Goal: Task Accomplishment & Management: Manage account settings

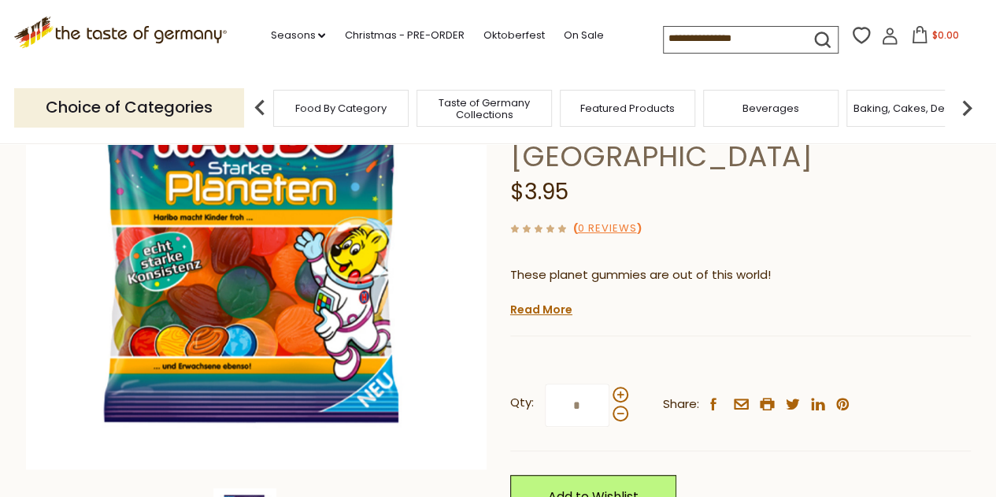
scroll to position [315, 0]
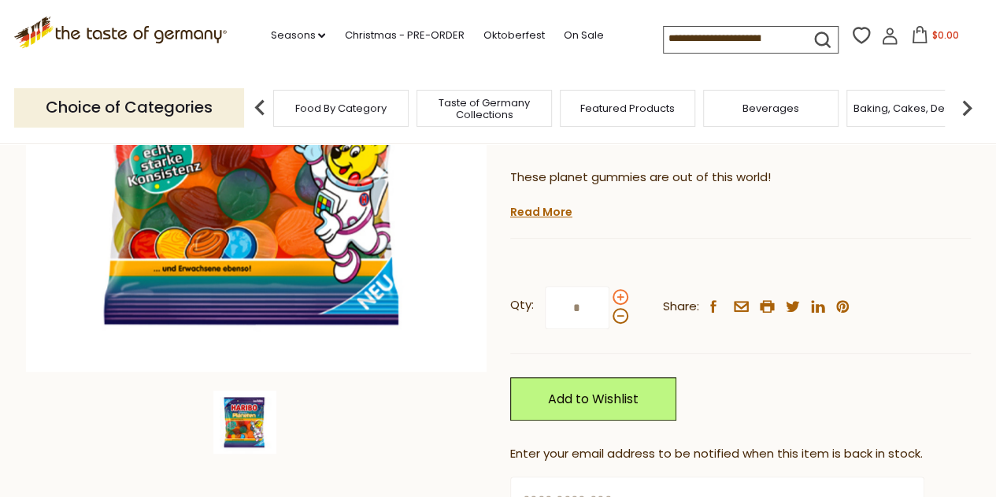
click at [619, 289] on span at bounding box center [621, 297] width 16 height 16
click at [610, 286] on input "*" at bounding box center [577, 307] width 65 height 43
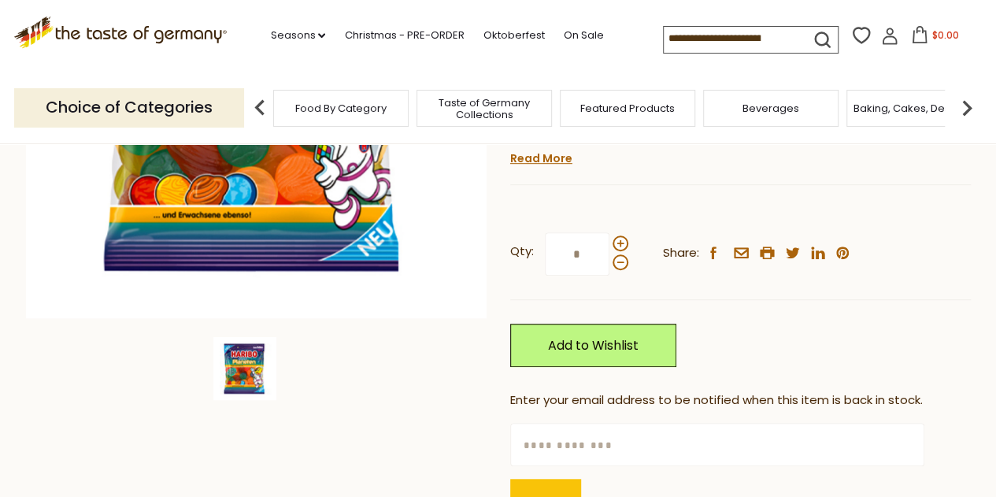
scroll to position [394, 0]
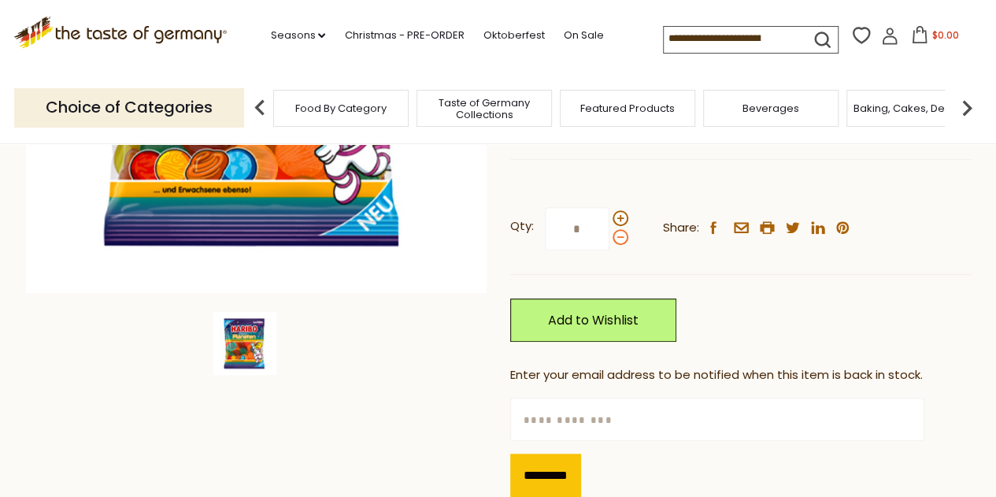
click at [616, 229] on span at bounding box center [621, 237] width 16 height 16
click at [610, 207] on input "*" at bounding box center [577, 228] width 65 height 43
click at [618, 210] on span at bounding box center [621, 218] width 16 height 16
click at [610, 207] on input "*" at bounding box center [577, 228] width 65 height 43
type input "*"
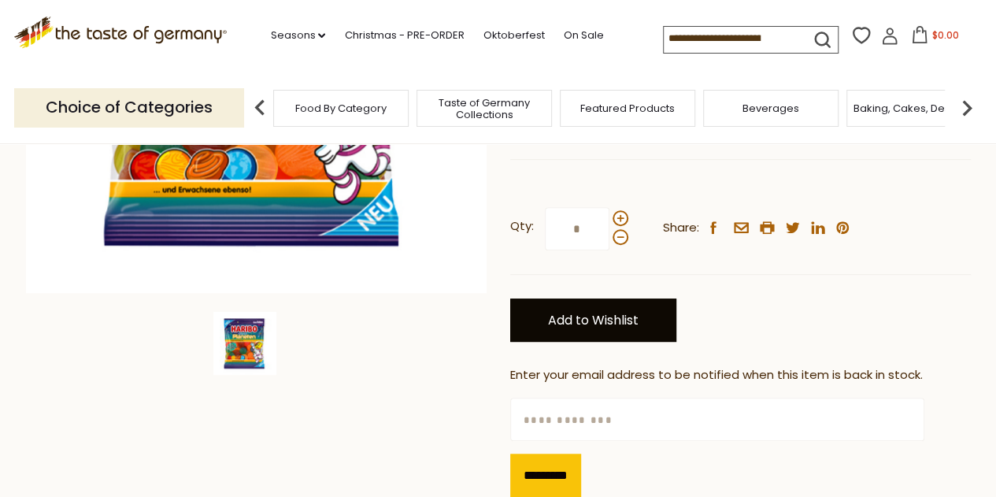
click at [642, 298] on link "Add to Wishlist" at bounding box center [593, 319] width 166 height 43
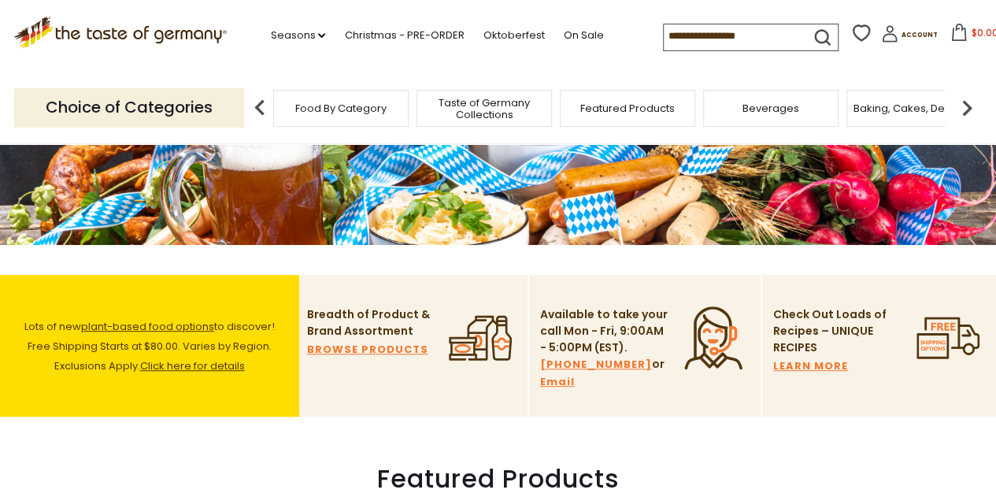
scroll to position [472, 0]
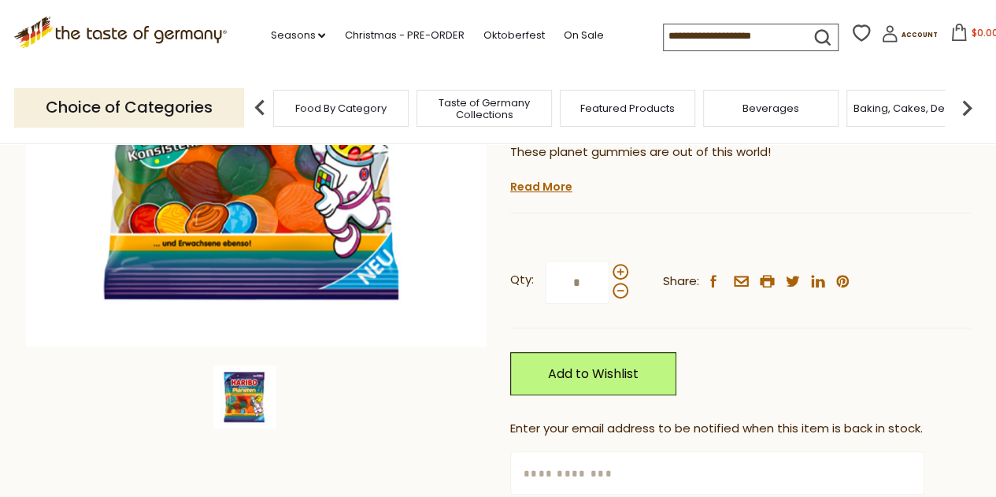
scroll to position [315, 0]
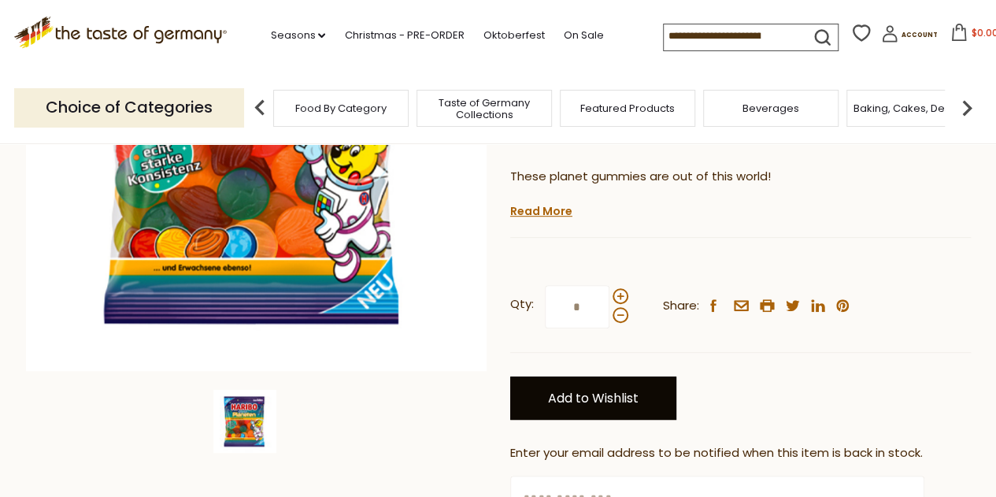
click at [595, 376] on link "Add to Wishlist" at bounding box center [593, 397] width 166 height 43
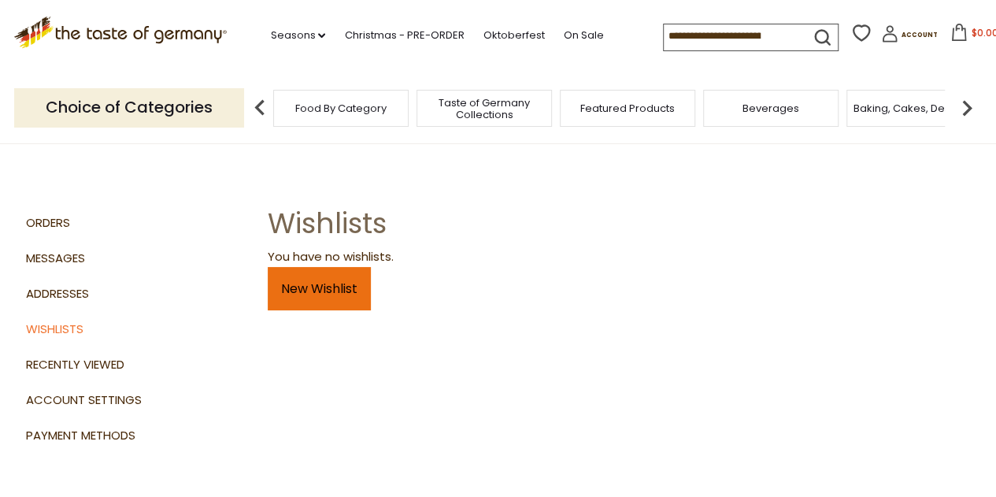
click at [356, 291] on link "New Wishlist" at bounding box center [319, 288] width 103 height 43
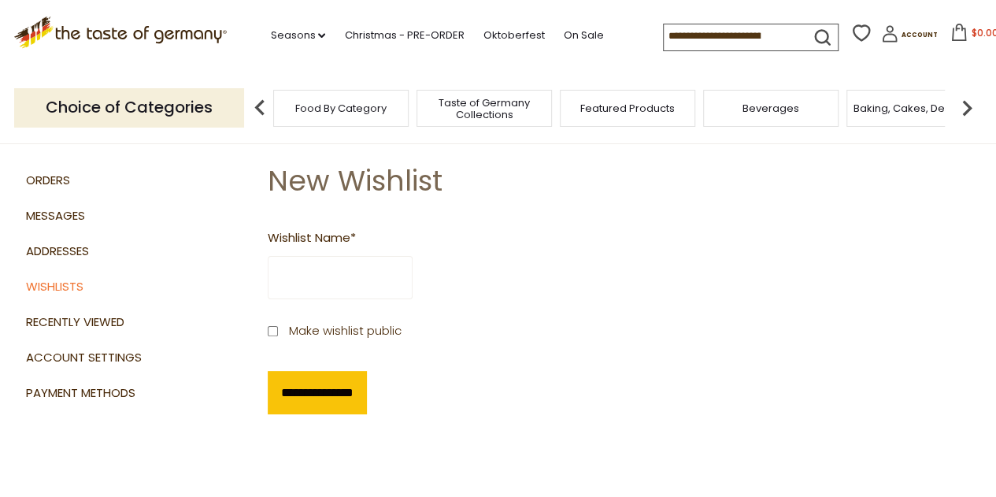
scroll to position [79, 0]
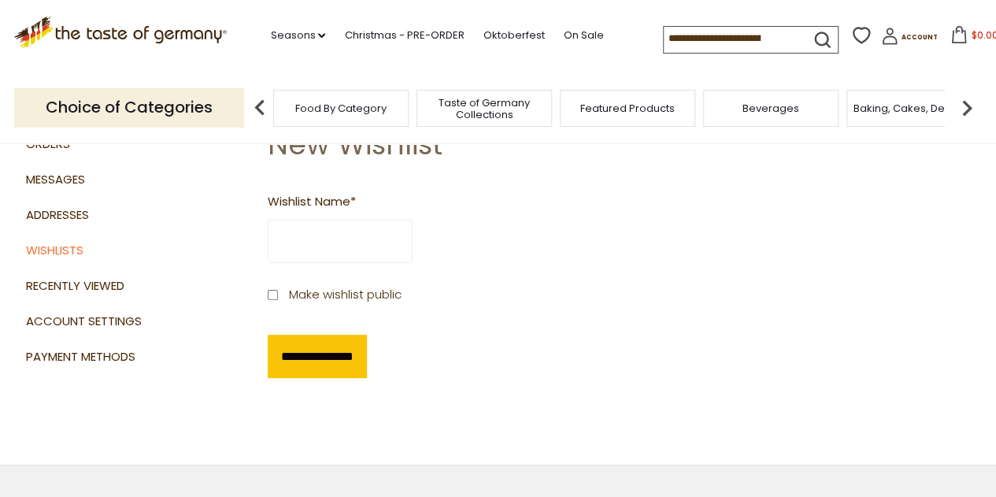
drag, startPoint x: 311, startPoint y: 234, endPoint x: 320, endPoint y: 228, distance: 10.3
click at [313, 232] on input "Wishlist Name *" at bounding box center [340, 241] width 145 height 43
type input "********"
click at [299, 348] on input "**********" at bounding box center [317, 356] width 99 height 43
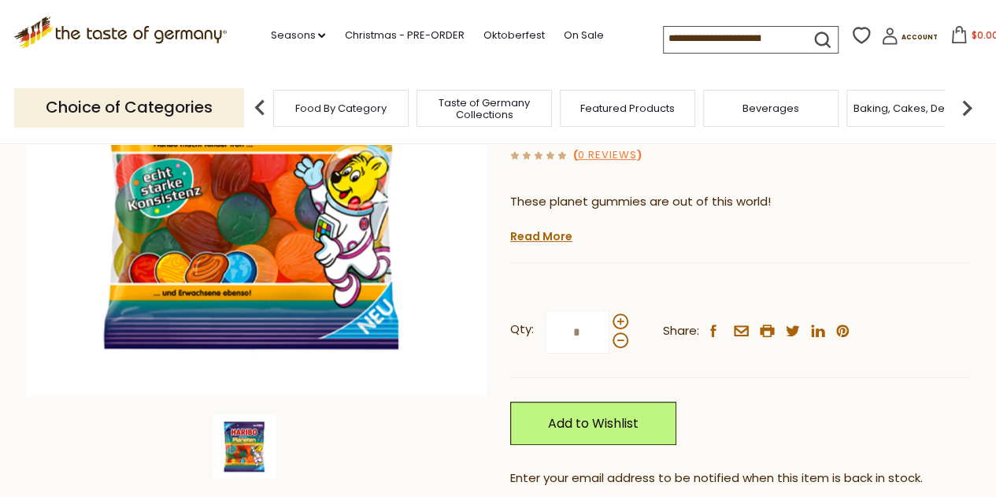
scroll to position [315, 0]
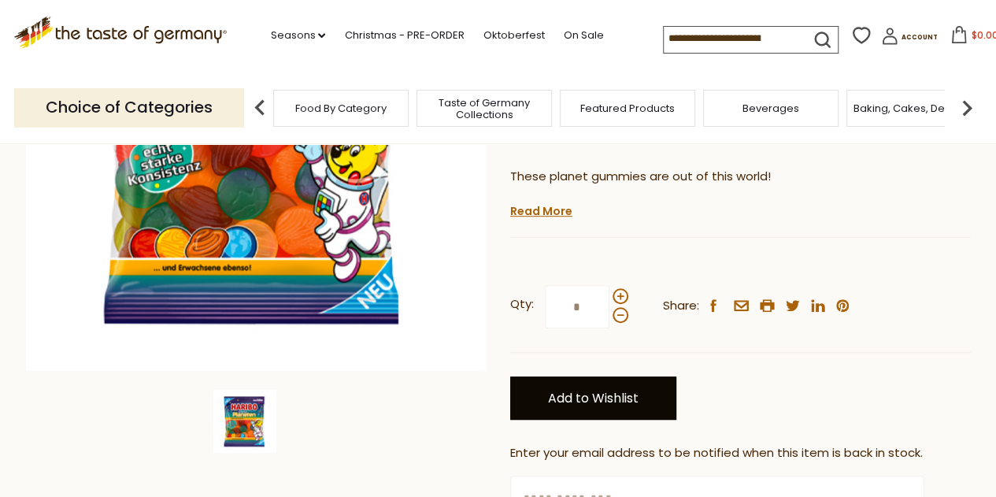
click at [620, 376] on link "Add to Wishlist" at bounding box center [593, 397] width 166 height 43
click at [610, 376] on link "Add to Wishlist" at bounding box center [593, 397] width 166 height 43
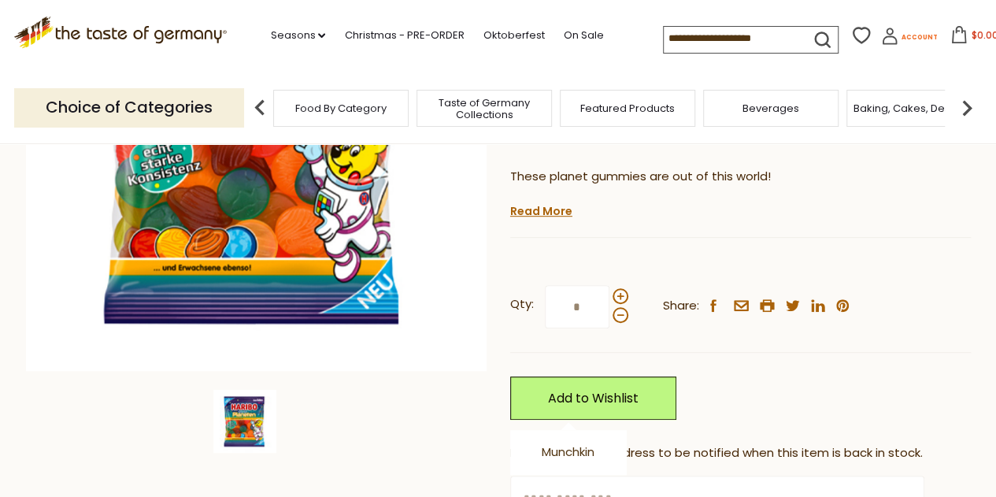
click at [902, 35] on span "Account" at bounding box center [920, 37] width 36 height 9
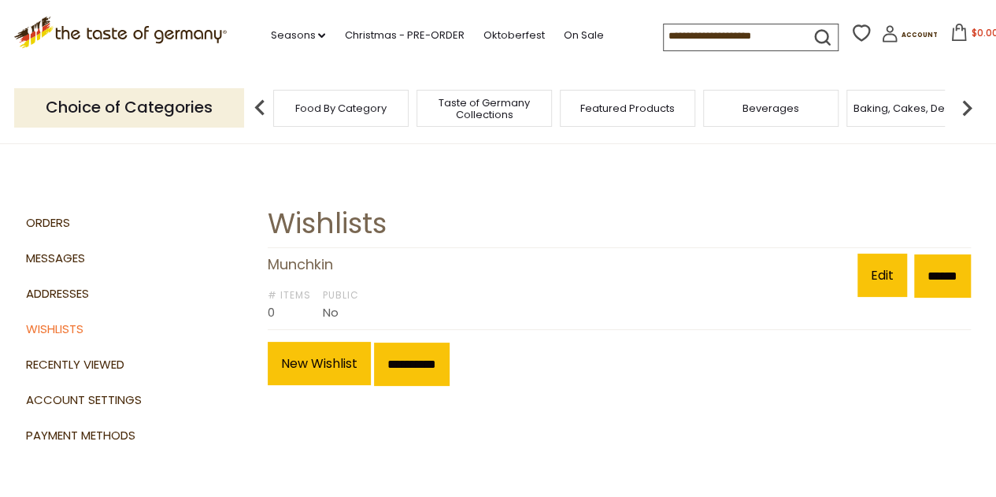
drag, startPoint x: 338, startPoint y: 316, endPoint x: 361, endPoint y: 322, distance: 24.4
click at [338, 316] on div "Public No" at bounding box center [341, 306] width 36 height 34
click at [865, 276] on link "Edit" at bounding box center [883, 275] width 50 height 43
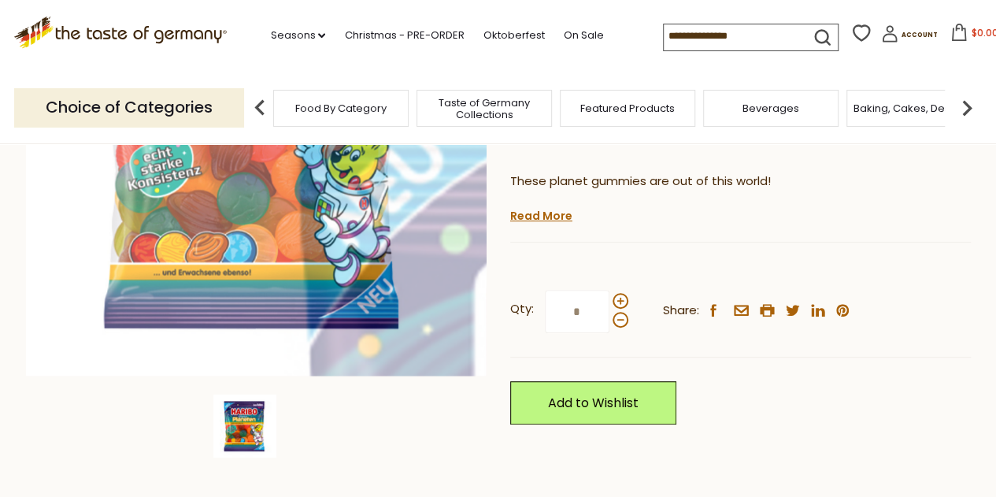
scroll to position [315, 0]
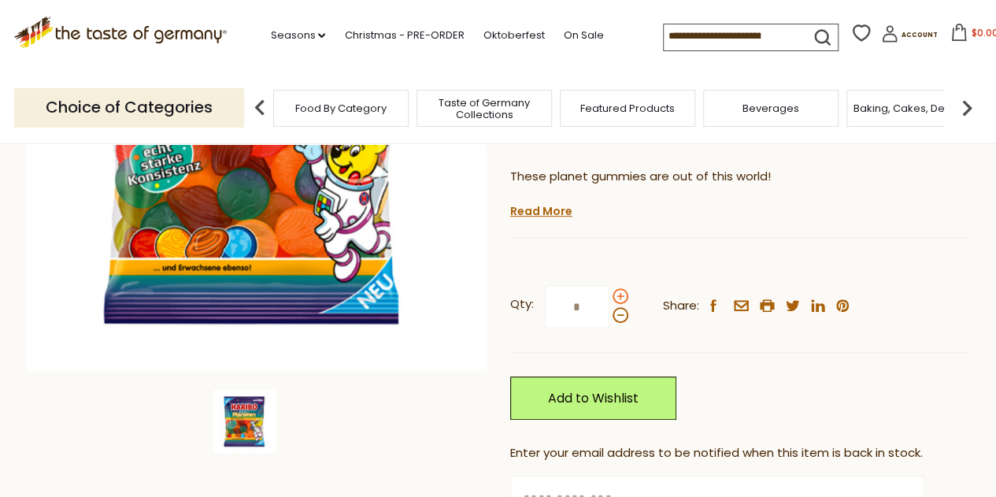
click at [621, 288] on span at bounding box center [621, 296] width 16 height 16
click at [610, 285] on input "*" at bounding box center [577, 306] width 65 height 43
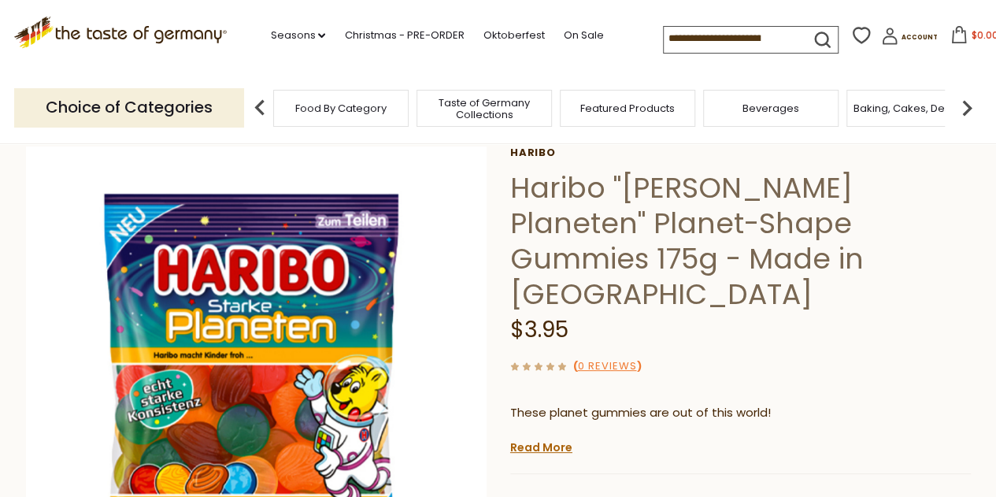
scroll to position [236, 0]
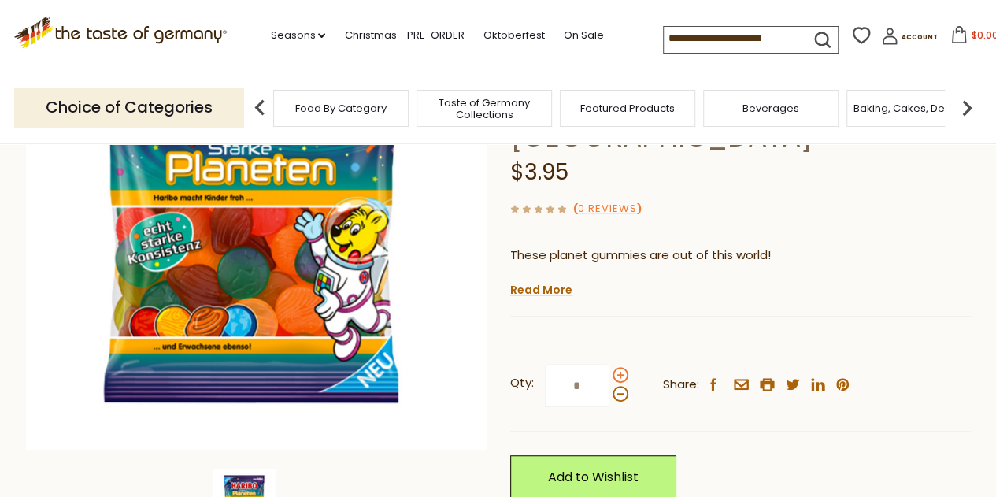
click at [625, 367] on span at bounding box center [621, 375] width 16 height 16
click at [610, 364] on input "*" at bounding box center [577, 385] width 65 height 43
click at [625, 367] on span at bounding box center [621, 375] width 16 height 16
click at [610, 364] on input "*" at bounding box center [577, 385] width 65 height 43
click at [625, 367] on span at bounding box center [621, 375] width 16 height 16
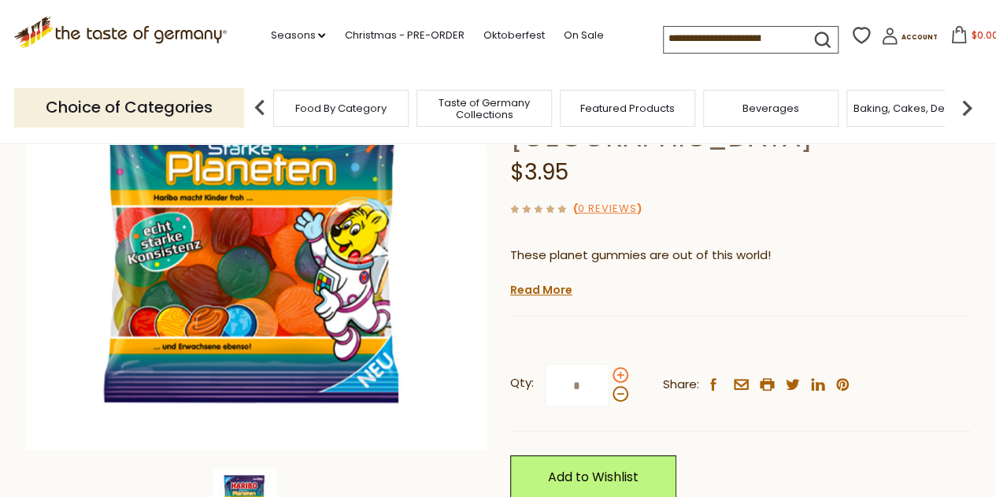
click at [610, 364] on input "*" at bounding box center [577, 385] width 65 height 43
click at [625, 367] on span at bounding box center [621, 375] width 16 height 16
click at [610, 364] on input "*" at bounding box center [577, 385] width 65 height 43
click at [625, 367] on span at bounding box center [621, 375] width 16 height 16
click at [610, 364] on input "**" at bounding box center [577, 385] width 65 height 43
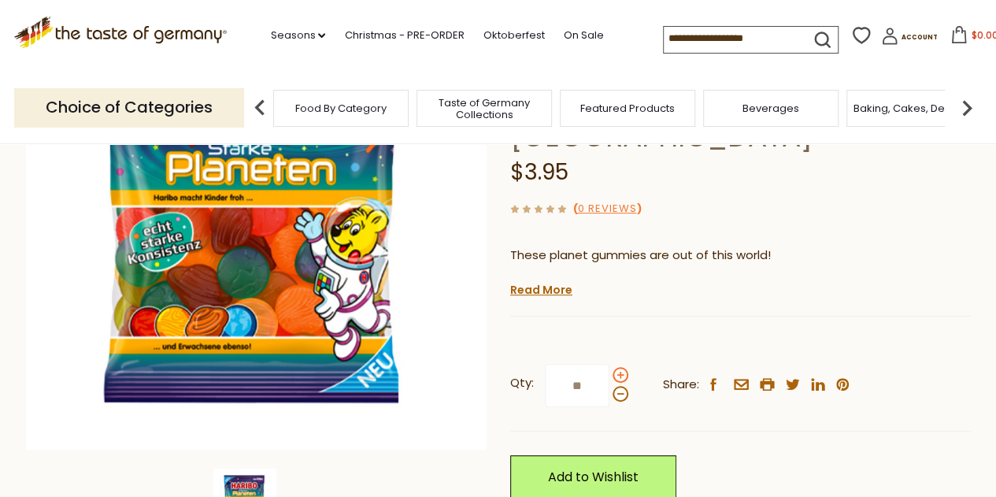
click at [625, 367] on span at bounding box center [621, 375] width 16 height 16
click at [610, 364] on input "**" at bounding box center [577, 385] width 65 height 43
click at [625, 367] on span at bounding box center [621, 375] width 16 height 16
click at [610, 364] on input "**" at bounding box center [577, 385] width 65 height 43
click at [625, 367] on span at bounding box center [621, 375] width 16 height 16
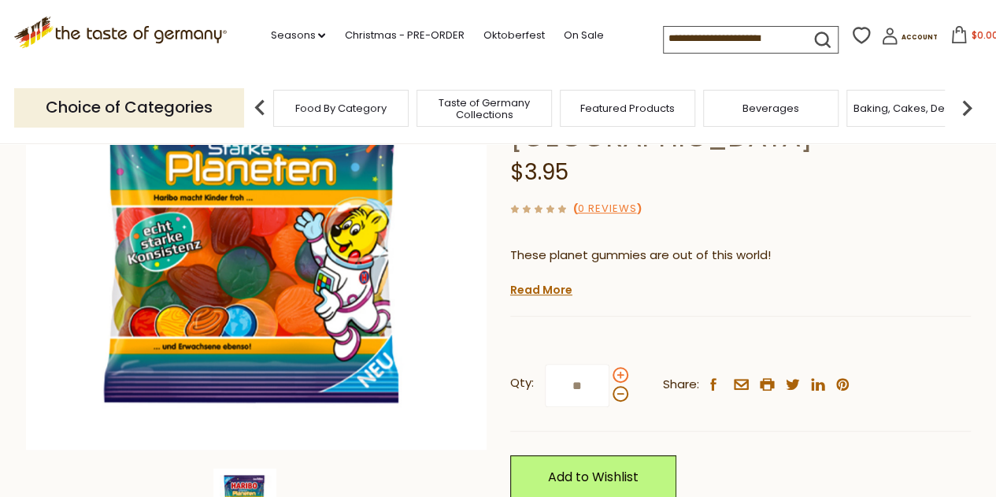
click at [610, 364] on input "**" at bounding box center [577, 385] width 65 height 43
click at [625, 367] on span at bounding box center [621, 375] width 16 height 16
click at [610, 364] on input "**" at bounding box center [577, 385] width 65 height 43
type input "*"
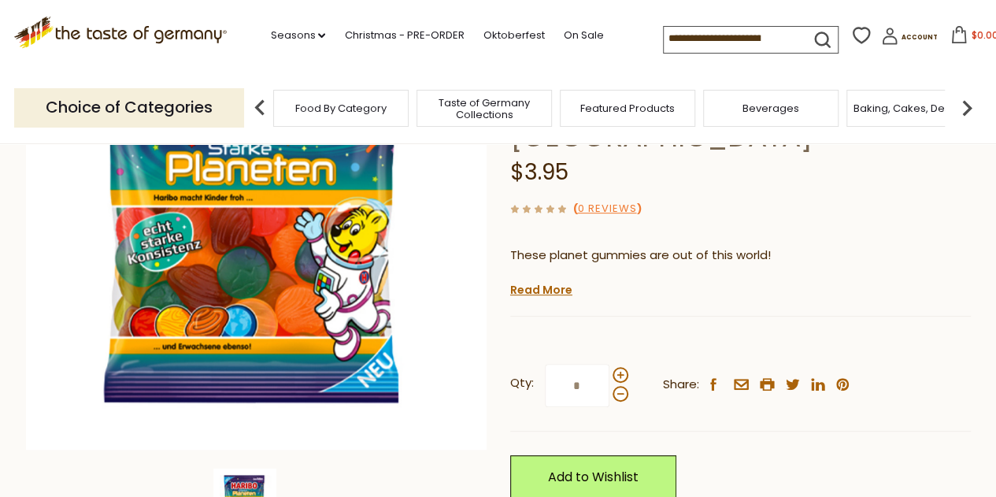
click at [732, 234] on div "These planet gummies are out of this world! 6 stellar flavors in each bag - app…" at bounding box center [740, 257] width 461 height 46
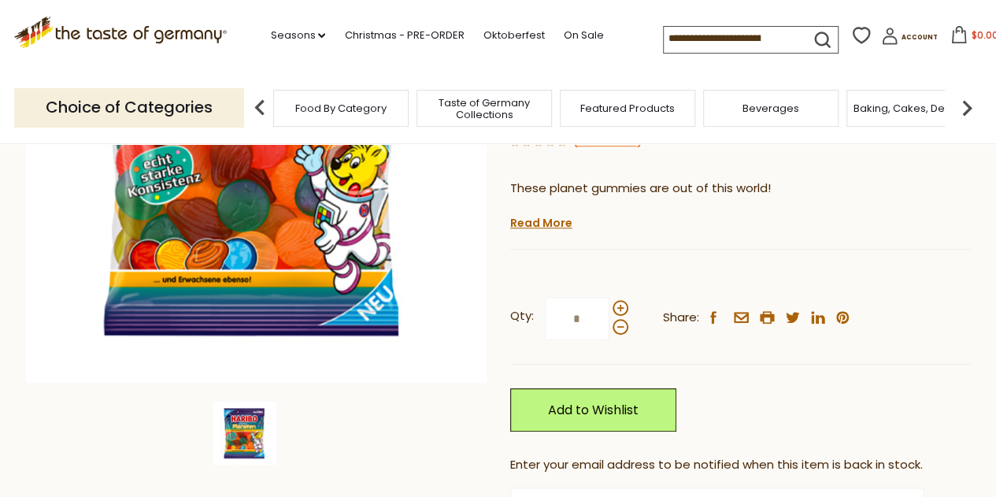
scroll to position [394, 0]
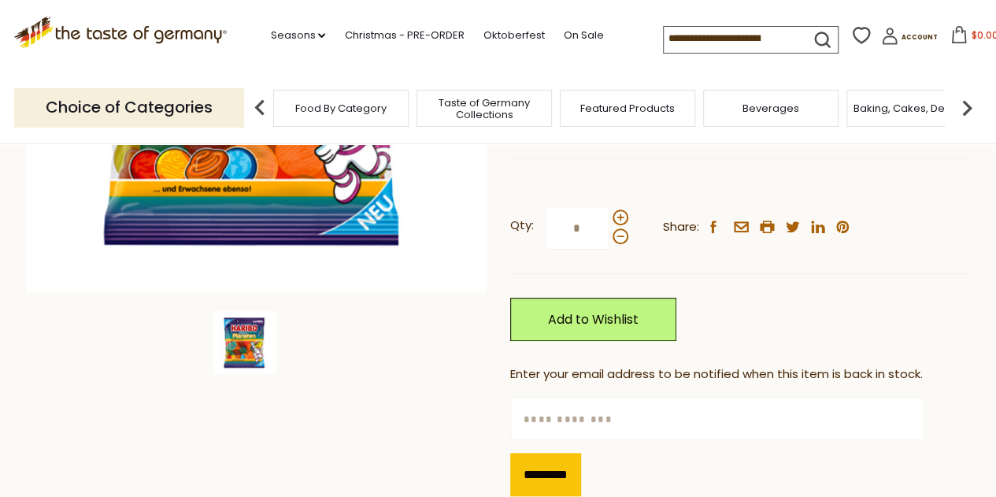
click at [972, 120] on img at bounding box center [966, 107] width 31 height 31
